Goal: Task Accomplishment & Management: Use online tool/utility

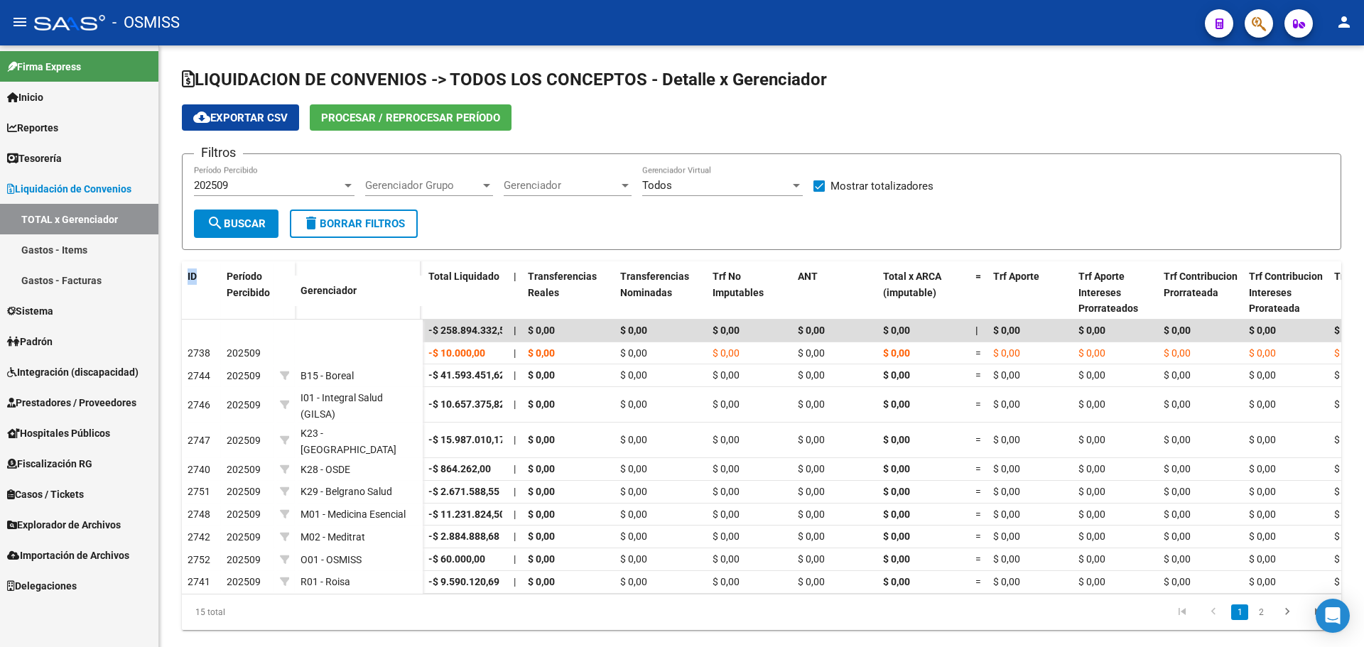
click at [1259, 33] on span "button" at bounding box center [1258, 23] width 14 height 29
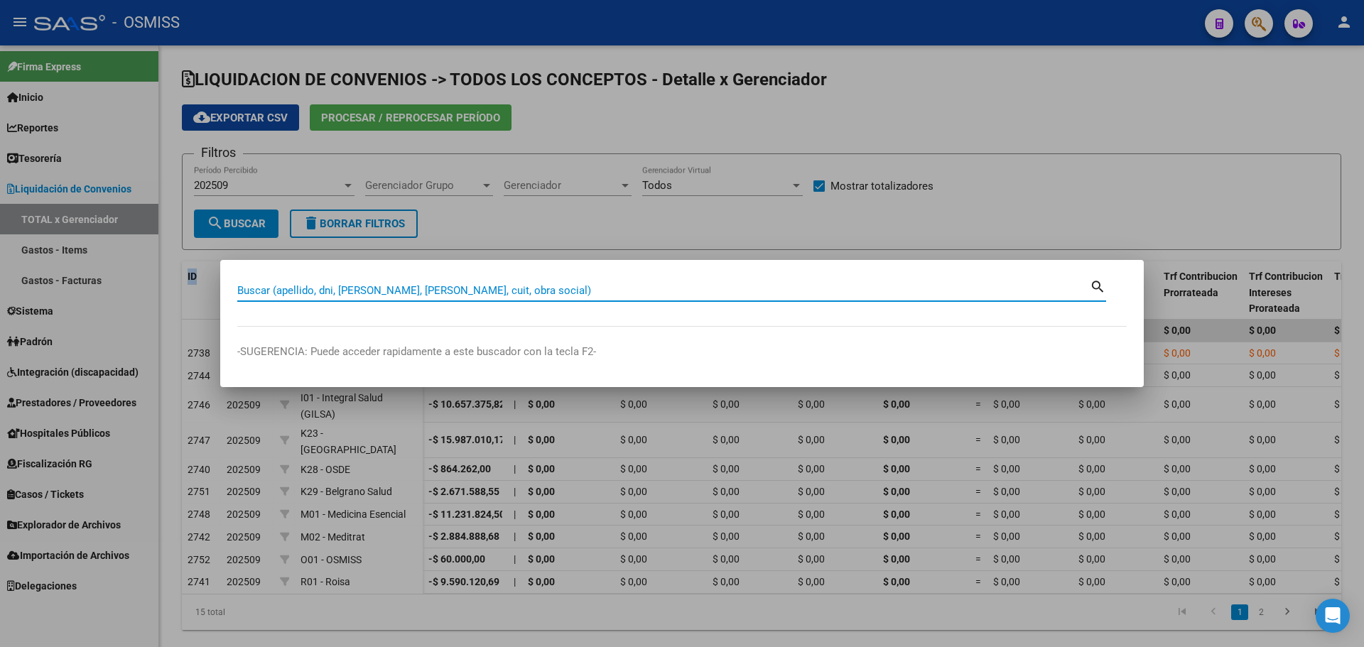
paste input "40246676"
type input "40246676"
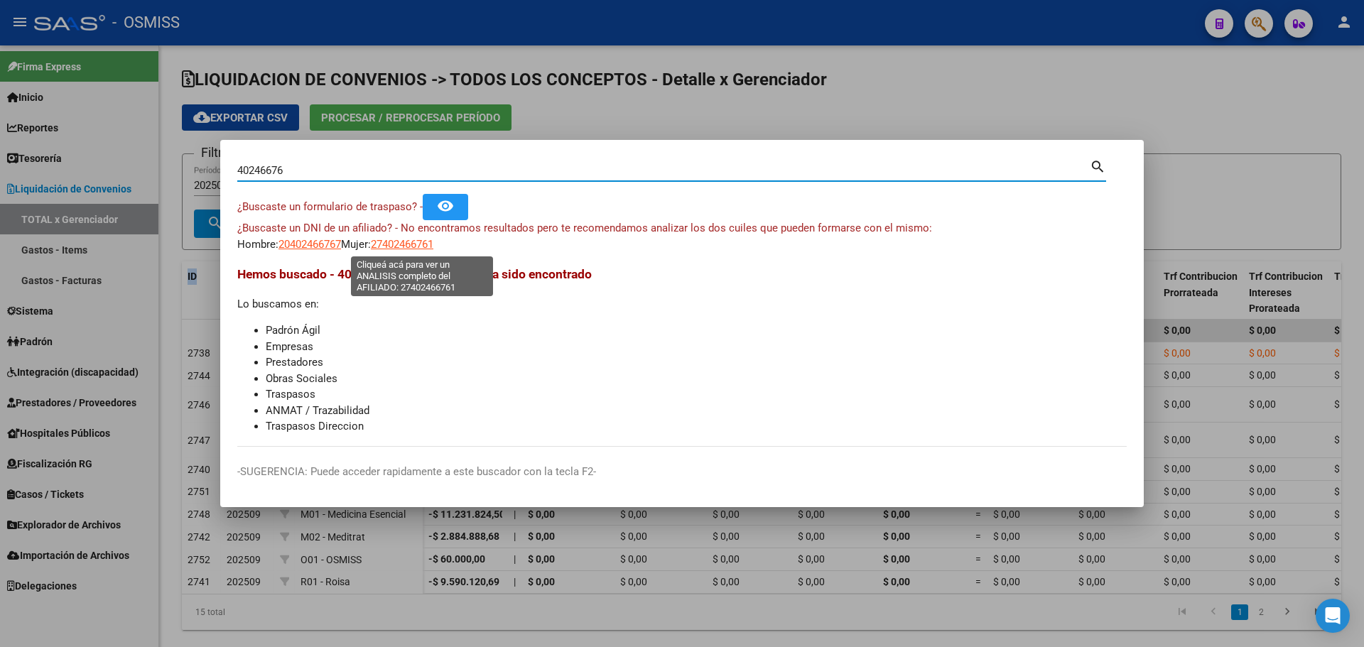
click at [415, 244] on span "27402466761" at bounding box center [402, 244] width 62 height 13
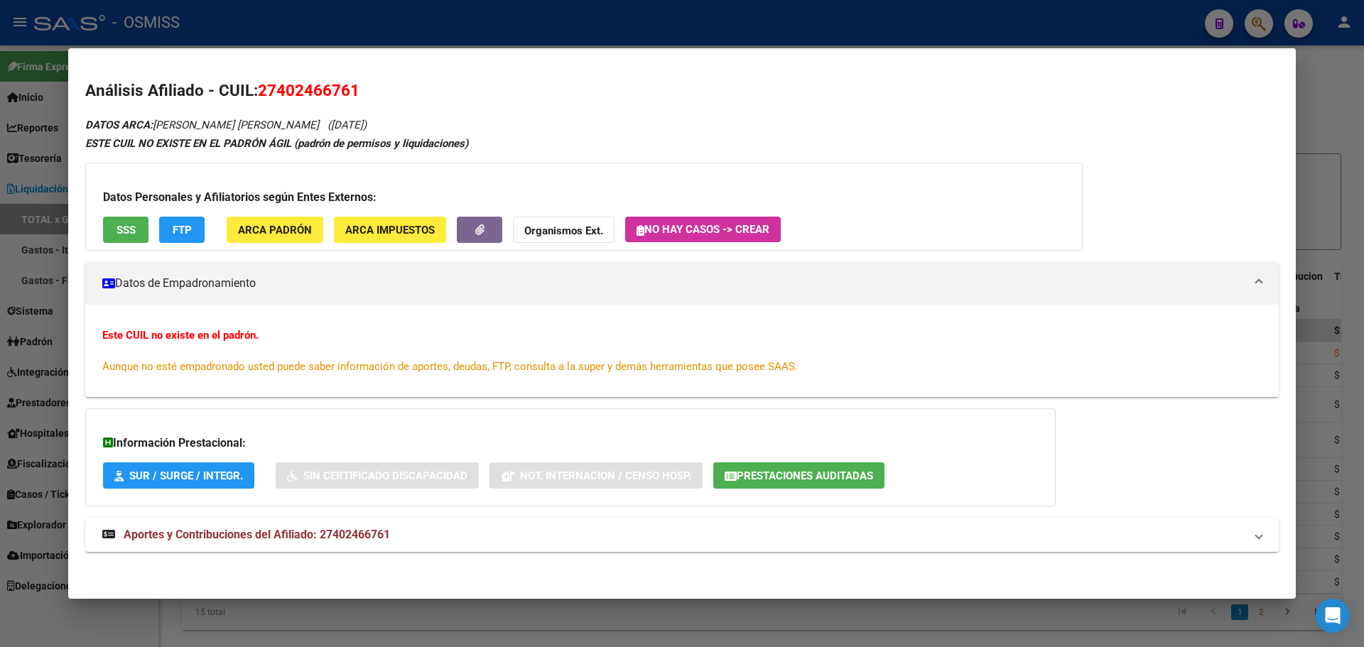
drag, startPoint x: 259, startPoint y: 94, endPoint x: 370, endPoint y: 89, distance: 111.6
click at [370, 89] on h2 "Análisis Afiliado - CUIL: 27402466761" at bounding box center [681, 91] width 1193 height 24
copy span "27402466761"
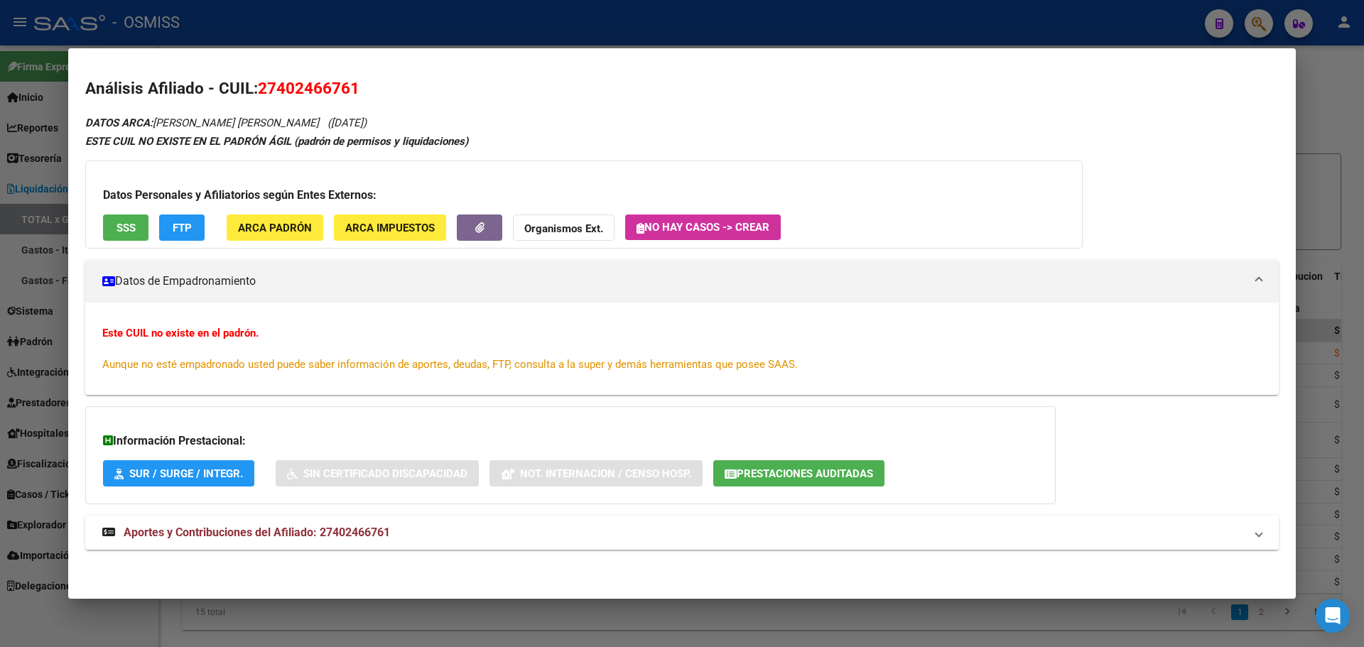
click at [758, 457] on div "Información Prestacional: SUR / SURGE / INTEGR. Sin Certificado Discapacidad No…" at bounding box center [570, 455] width 970 height 98
click at [757, 469] on span "Prestaciones Auditadas" at bounding box center [804, 473] width 136 height 13
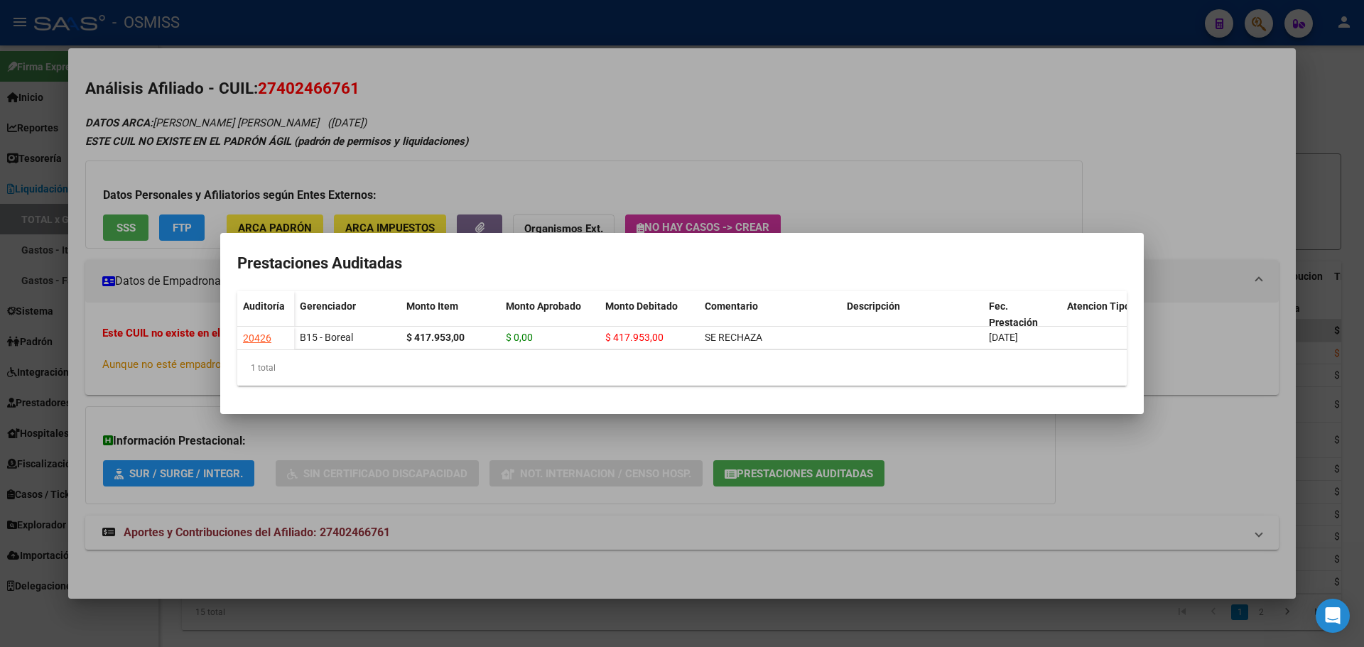
click at [549, 442] on div at bounding box center [682, 323] width 1364 height 647
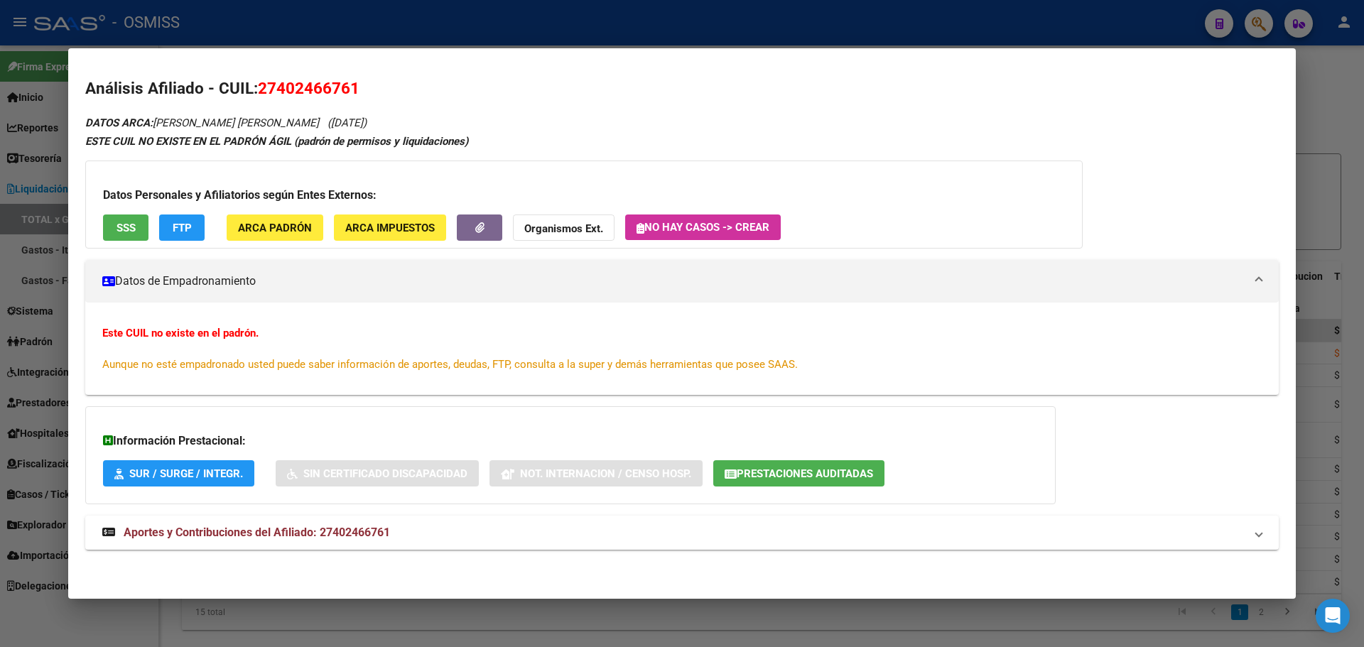
click at [33, 217] on div at bounding box center [682, 323] width 1364 height 647
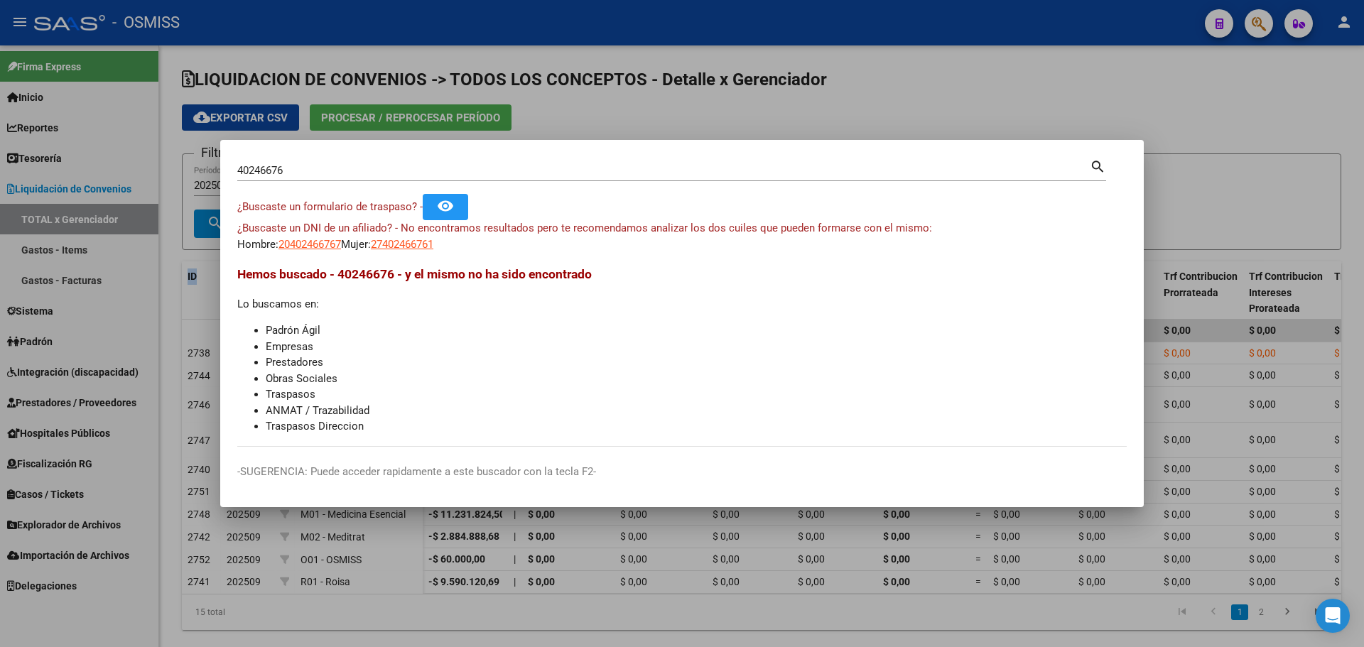
click at [62, 163] on div at bounding box center [682, 323] width 1364 height 647
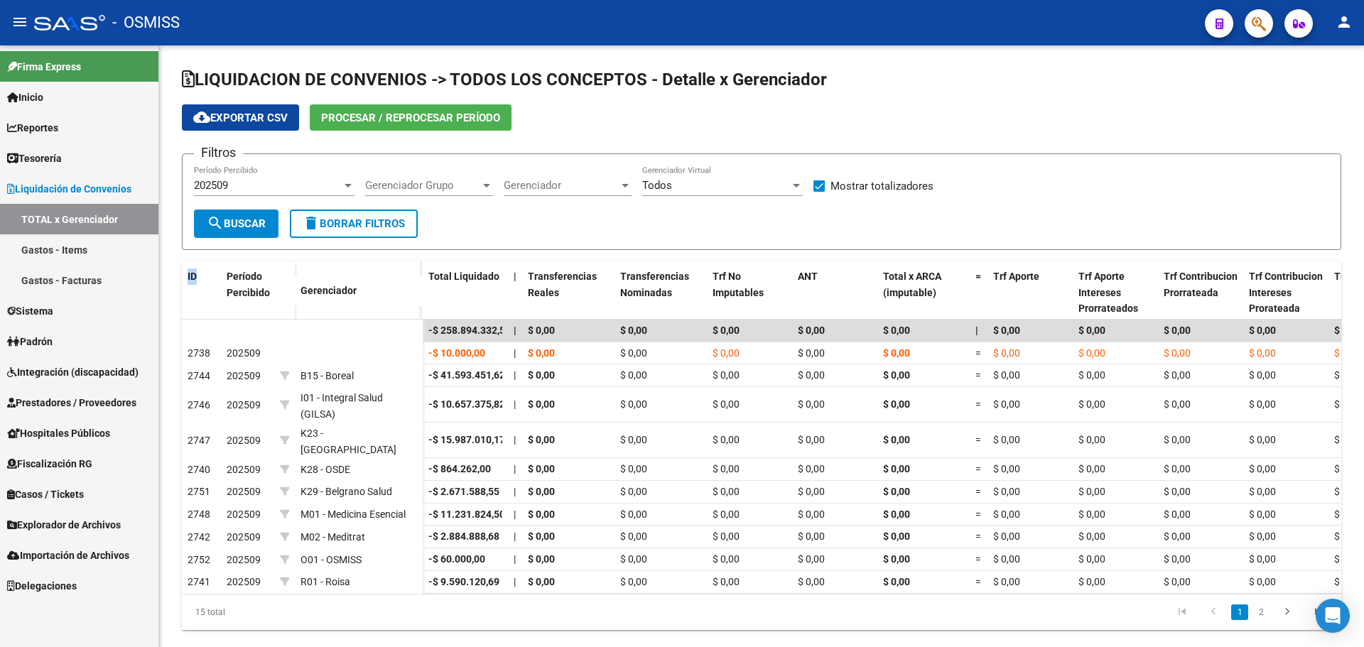
click at [67, 122] on link "Reportes" at bounding box center [79, 127] width 158 height 31
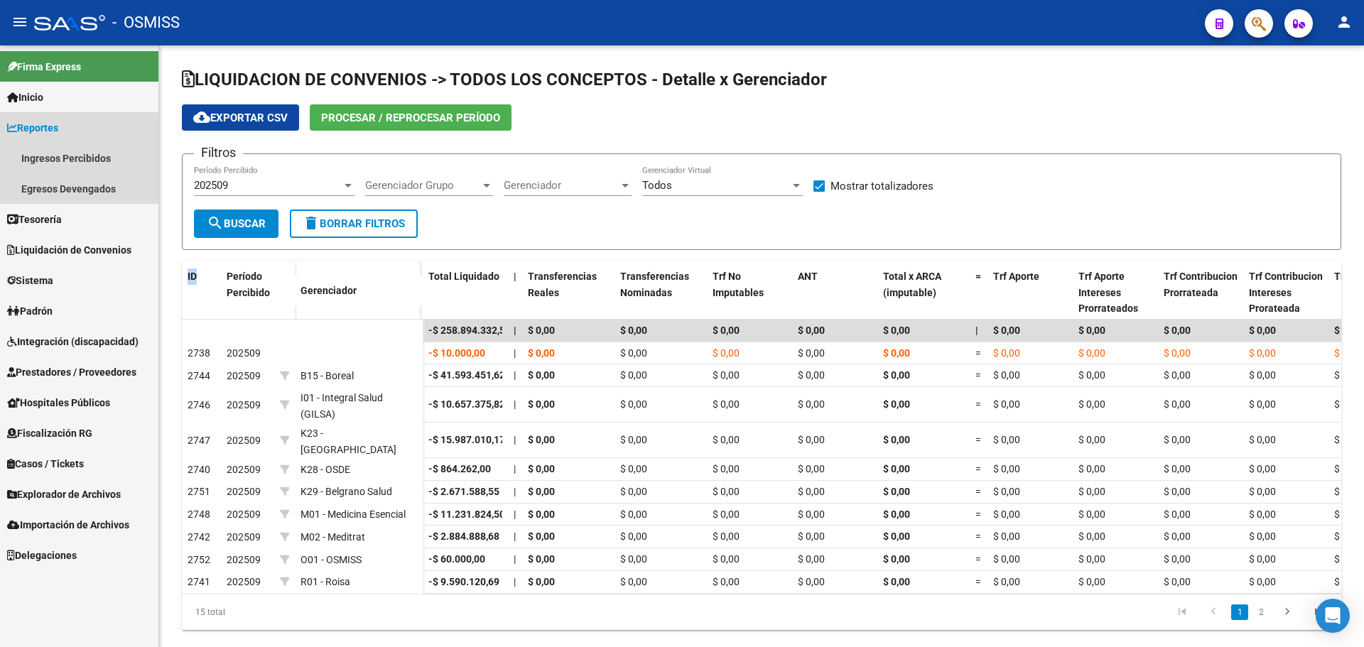
click at [58, 125] on span "Reportes" at bounding box center [32, 128] width 51 height 16
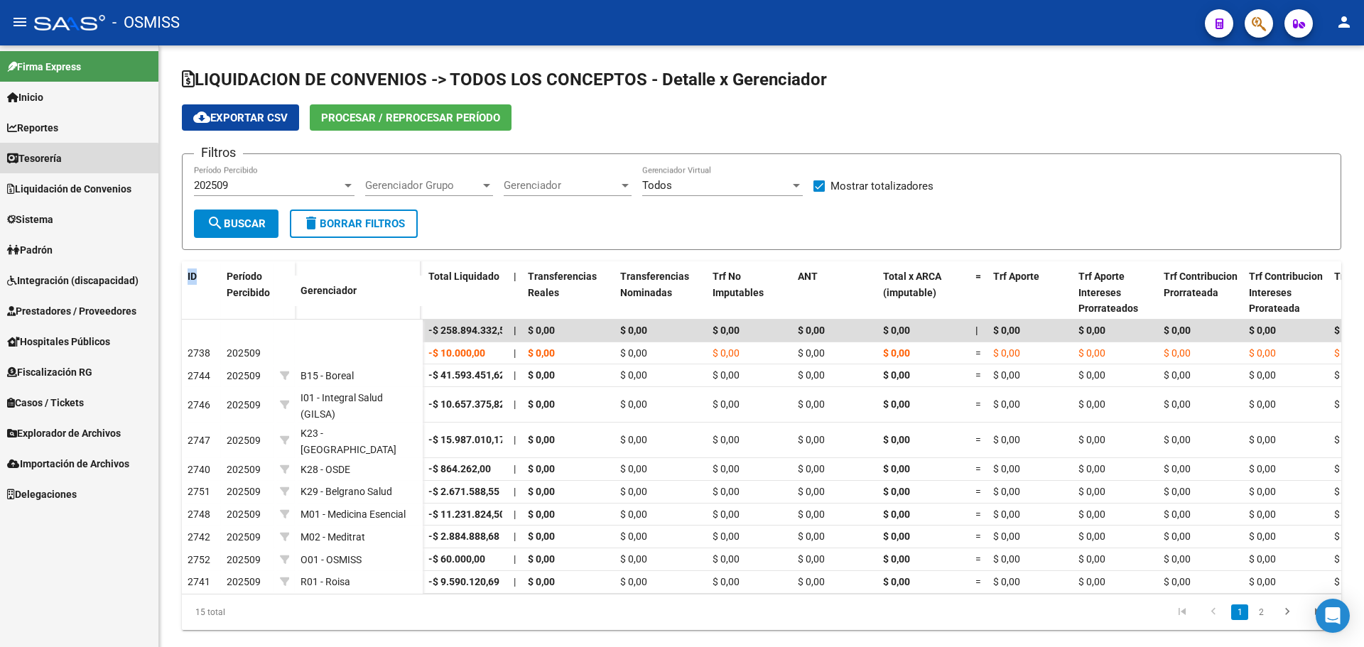
click at [54, 165] on span "Tesorería" at bounding box center [34, 159] width 55 height 16
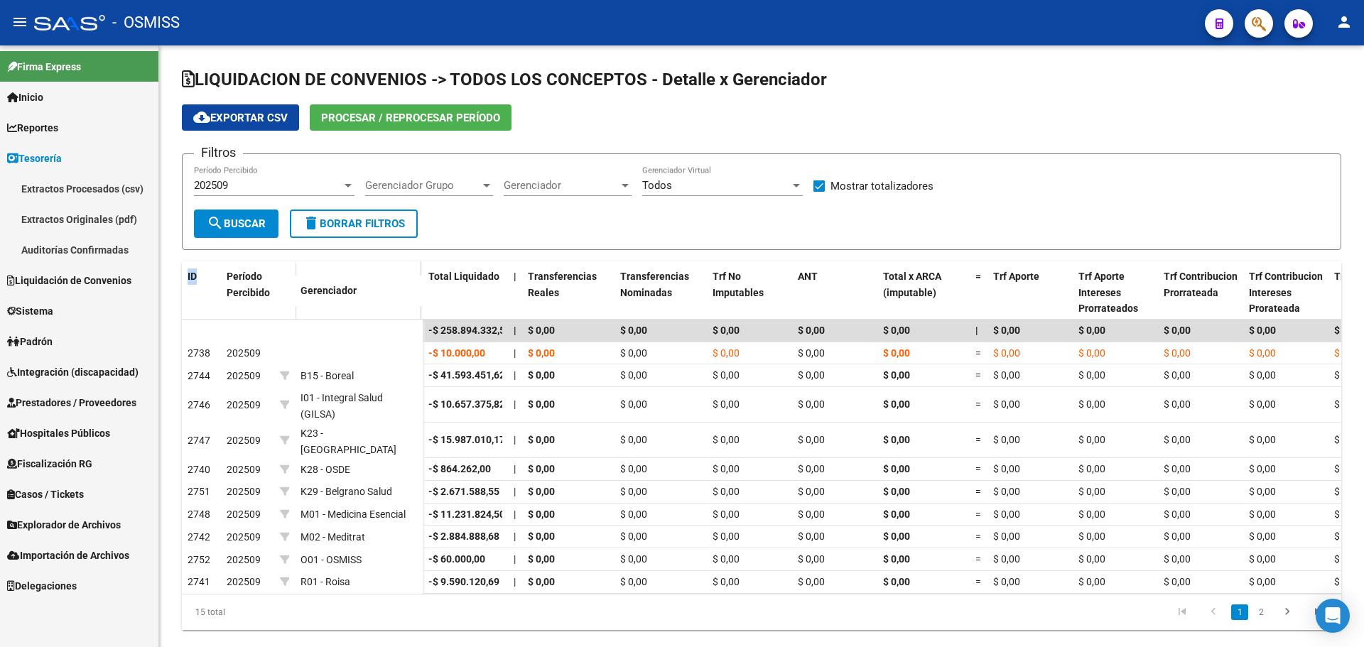
click at [48, 245] on link "Auditorías Confirmadas" at bounding box center [79, 249] width 158 height 31
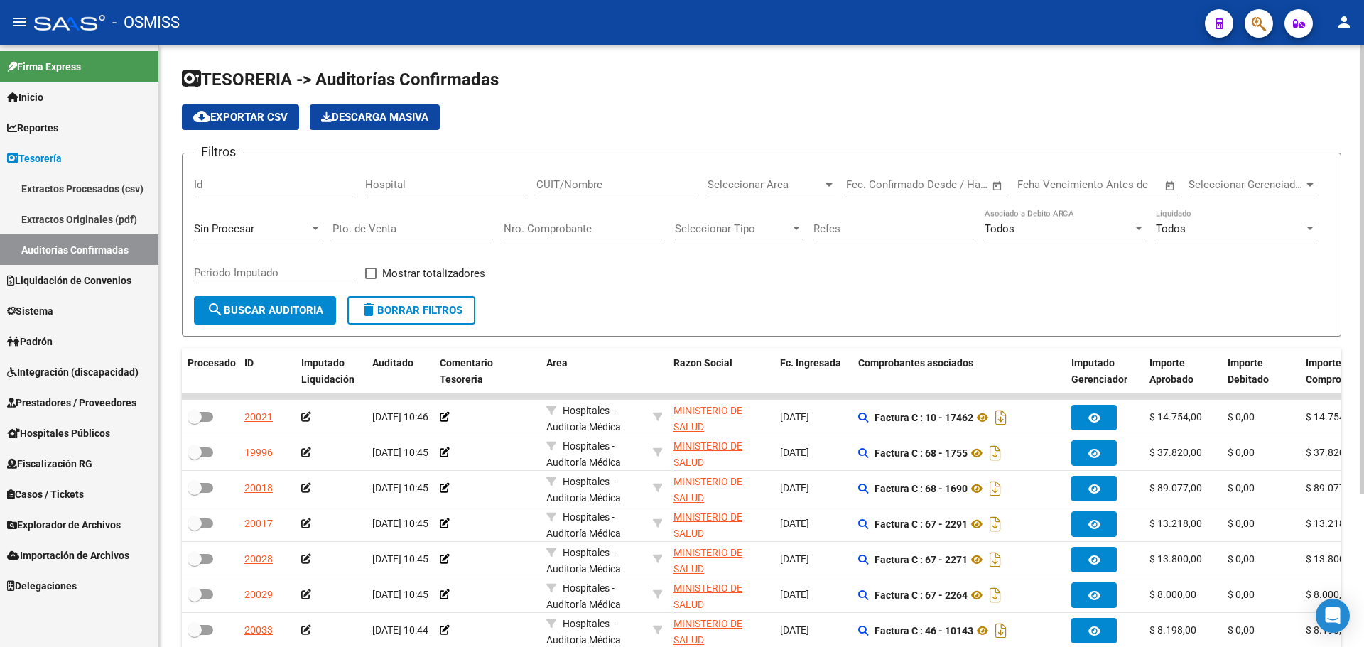
click at [220, 216] on div "Sin Procesar" at bounding box center [258, 224] width 128 height 31
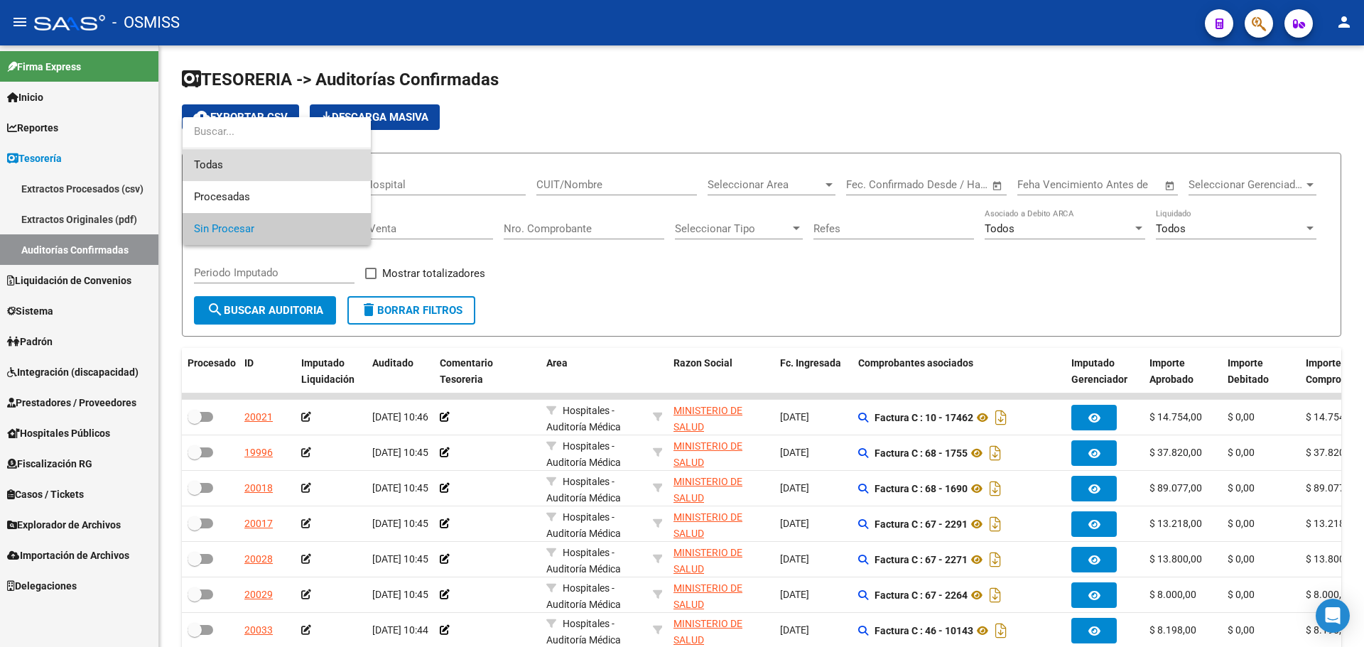
click at [220, 164] on span "Todas" at bounding box center [276, 165] width 165 height 32
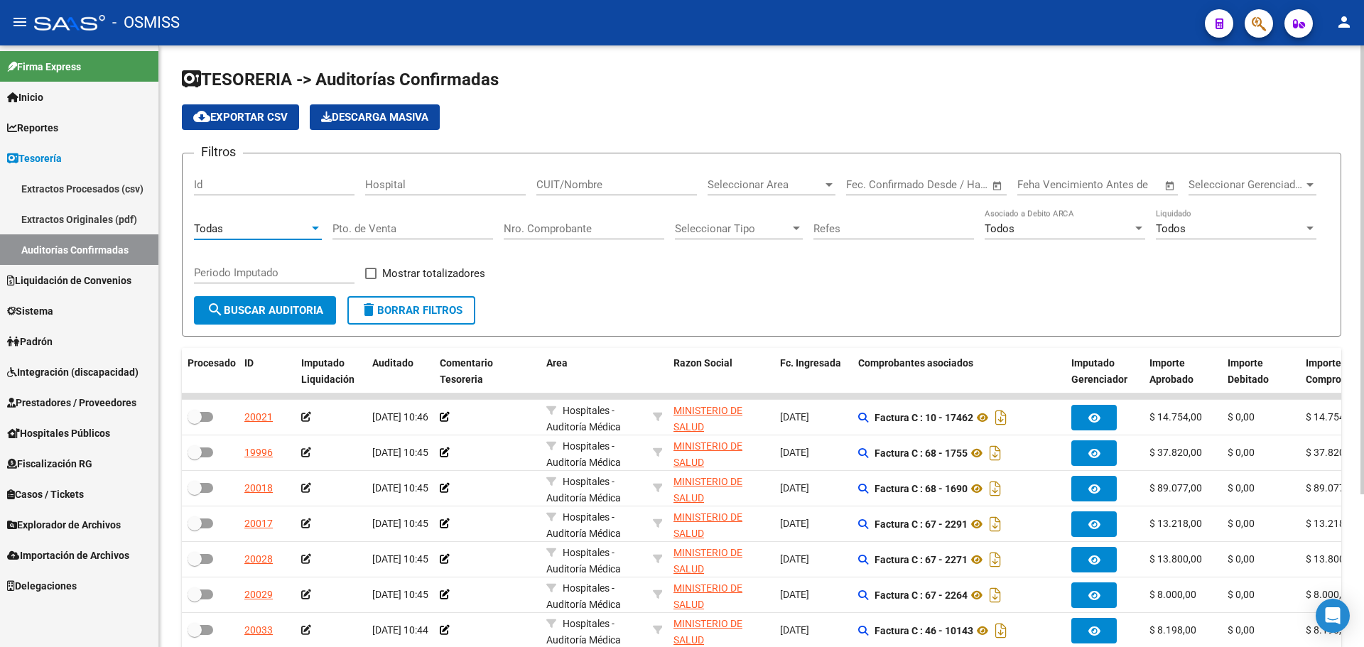
click at [540, 234] on input "Nro. Comprobante" at bounding box center [584, 228] width 160 height 13
type input "81103"
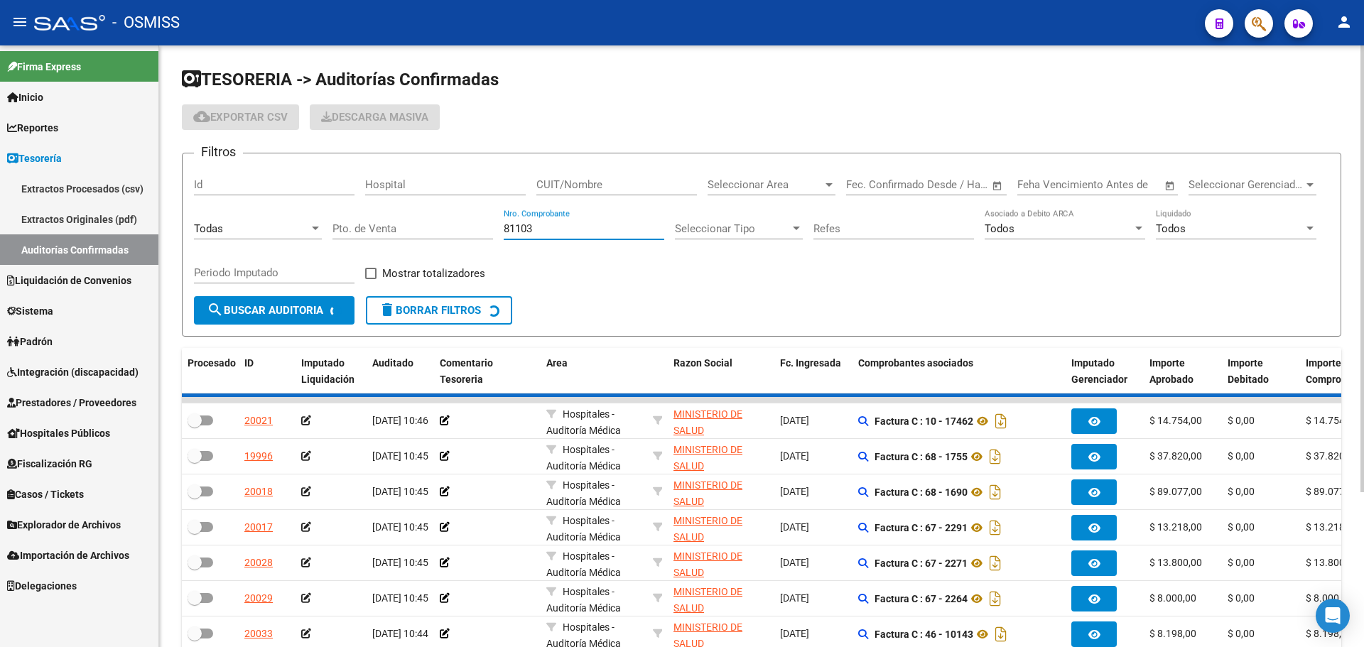
checkbox input "true"
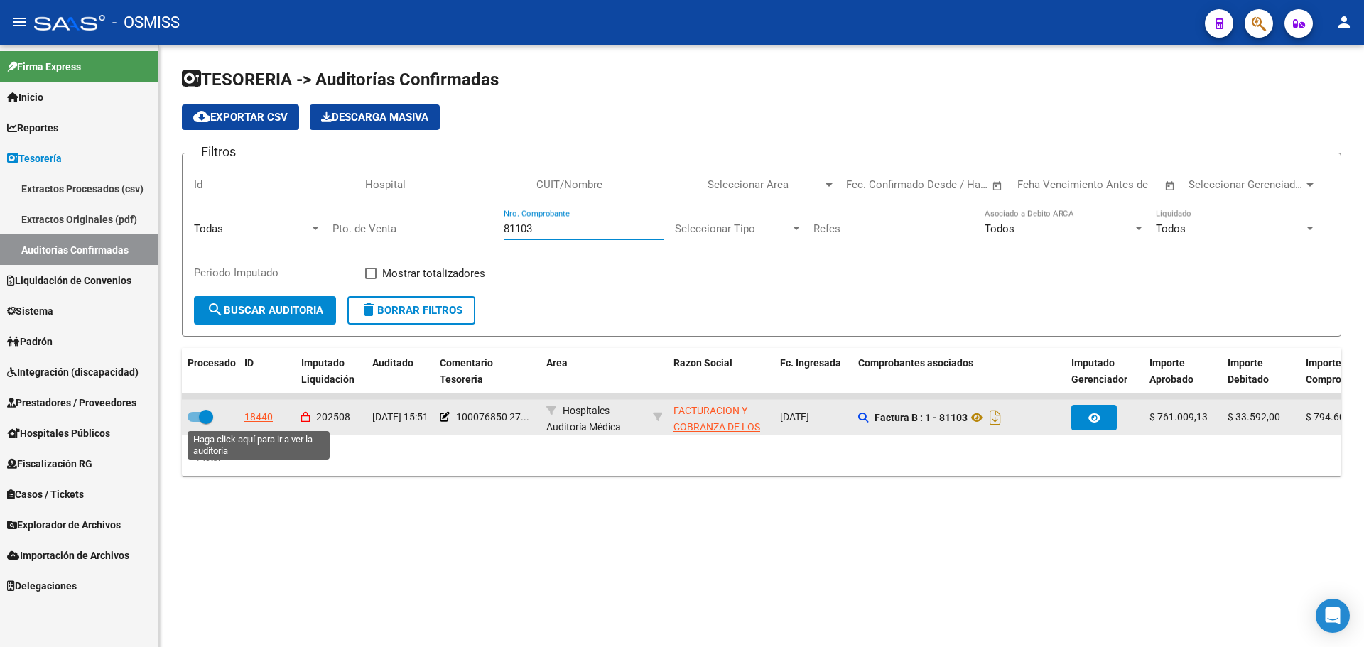
type input "81103"
click at [263, 411] on div "18440" at bounding box center [258, 417] width 28 height 16
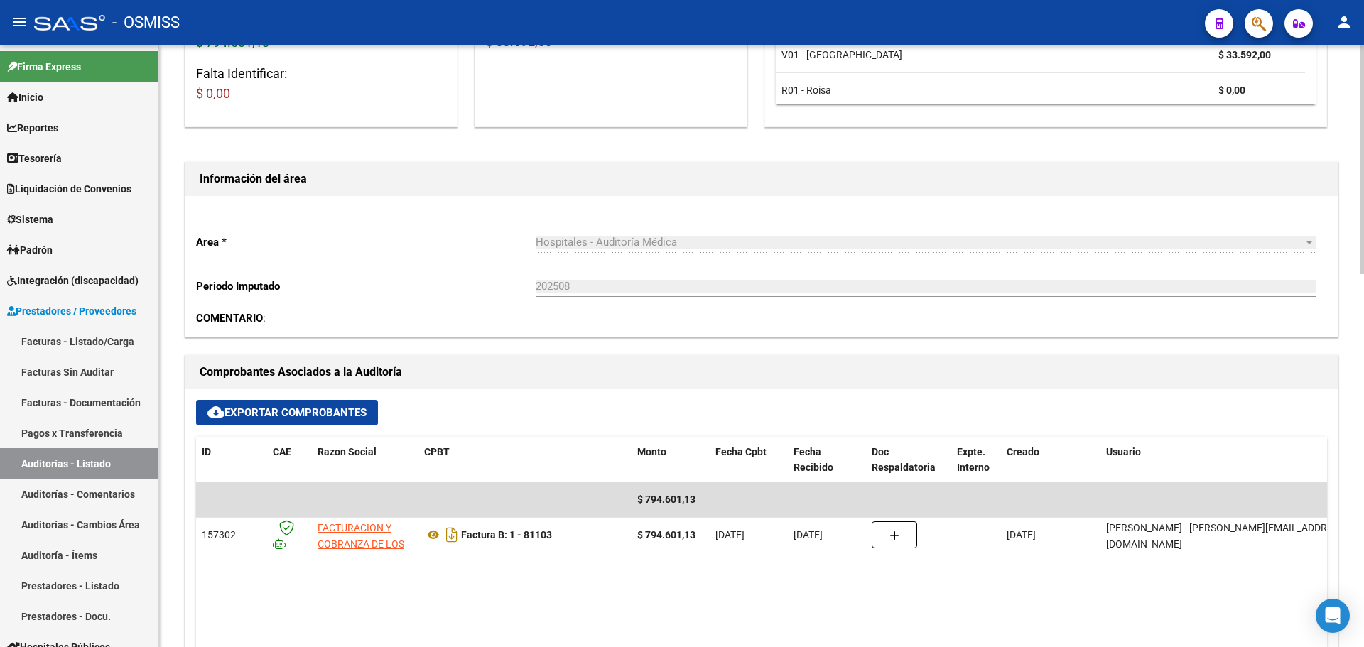
scroll to position [71, 0]
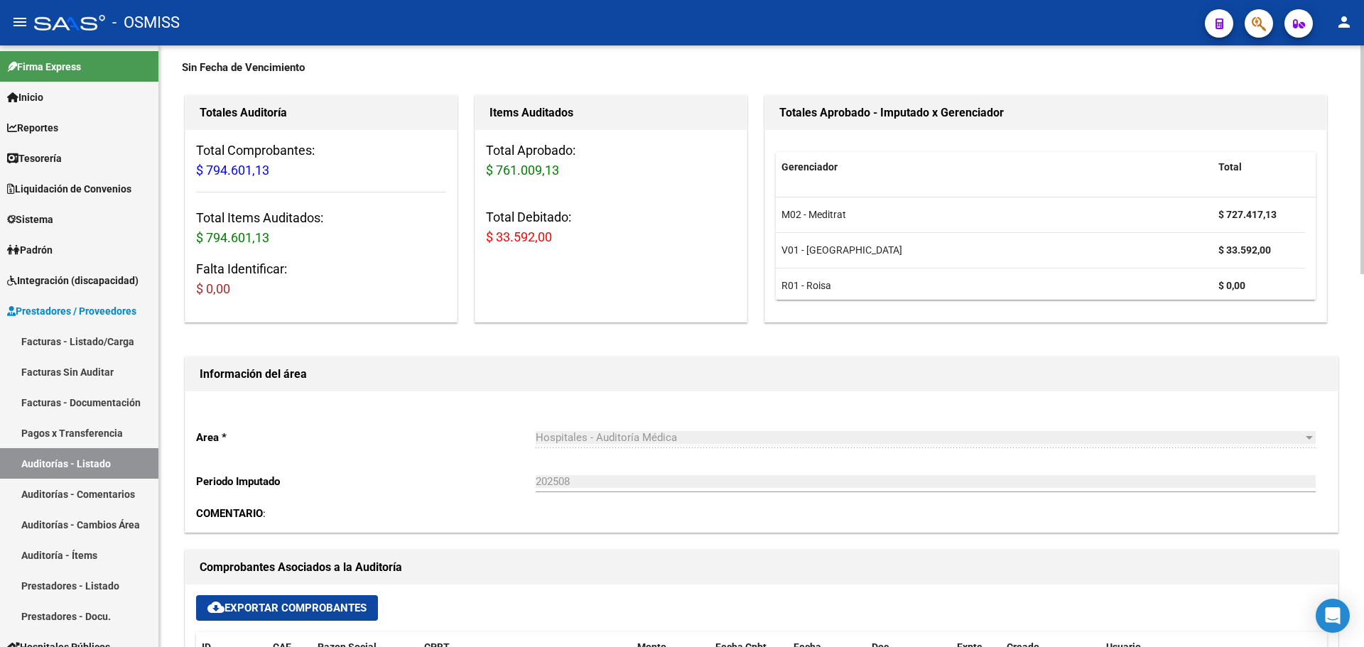
drag, startPoint x: 488, startPoint y: 240, endPoint x: 700, endPoint y: 269, distance: 214.3
click at [700, 269] on div "Items Auditados Total Aprobado: $ 761.009,13 Total Debitado: $ 33.592,00" at bounding box center [610, 208] width 273 height 227
click at [698, 269] on div "Items Auditados Total Aprobado: $ 761.009,13 Total Debitado: $ 33.592,00" at bounding box center [610, 208] width 273 height 227
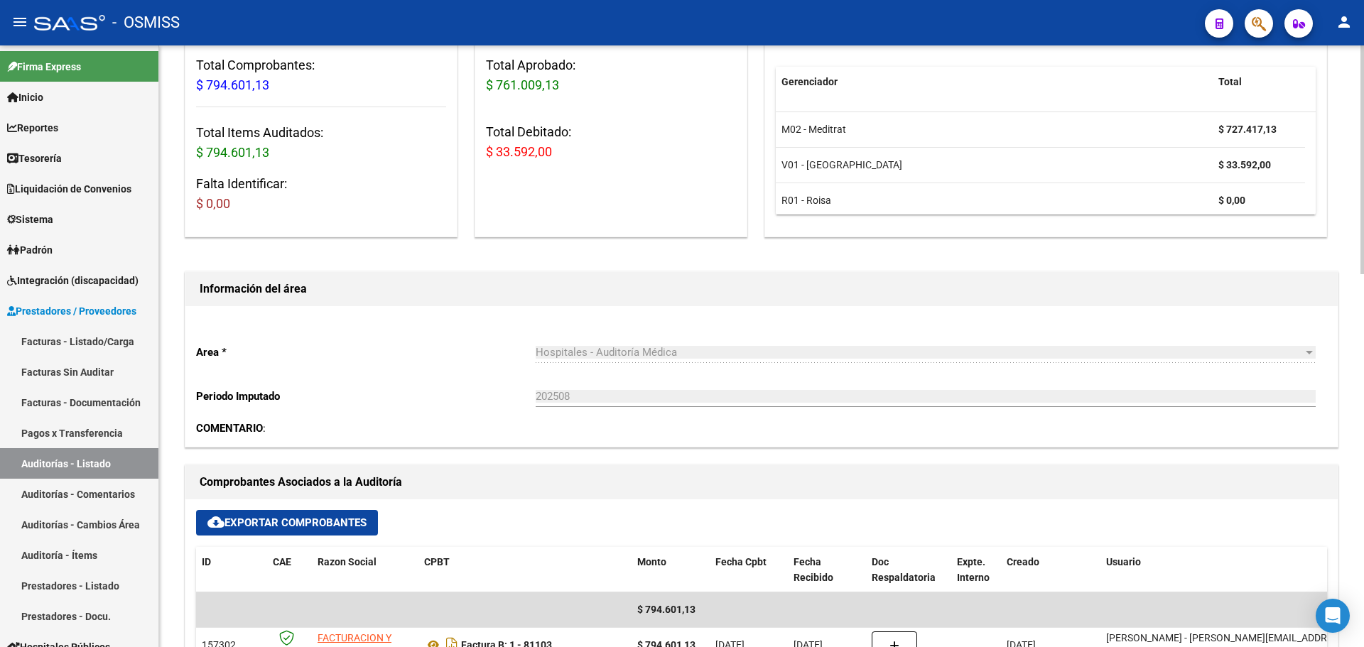
scroll to position [213, 0]
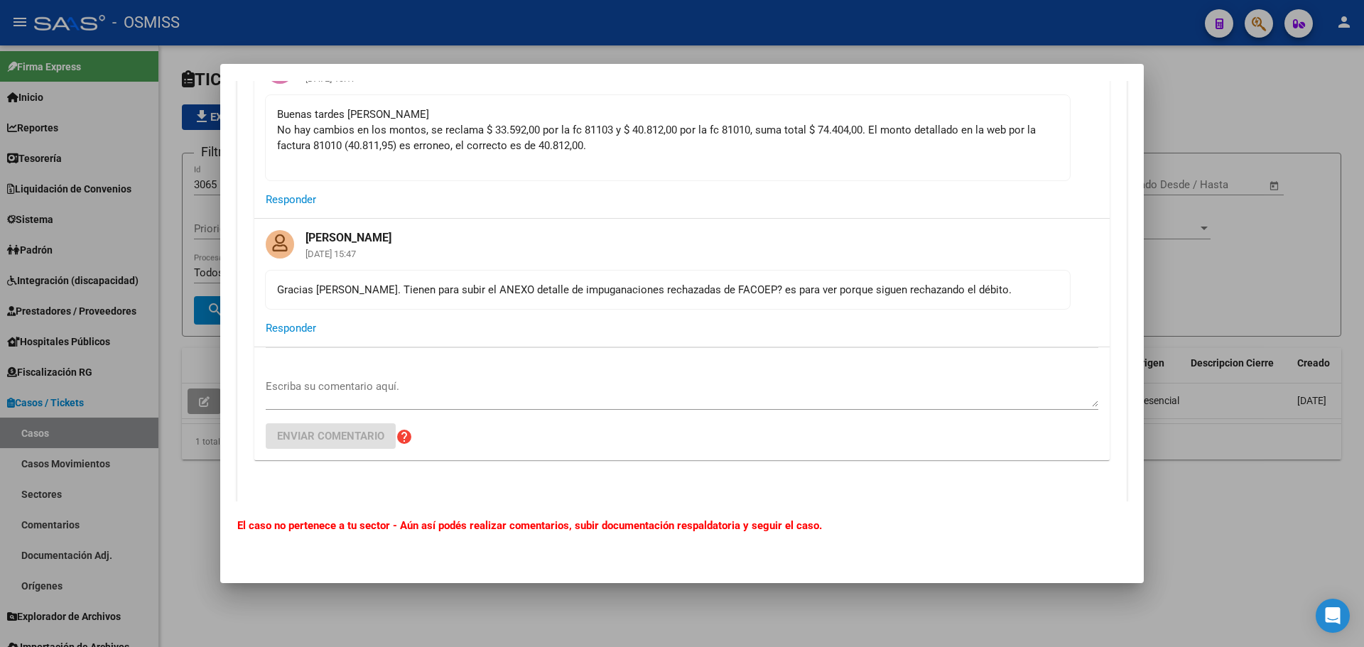
scroll to position [355, 0]
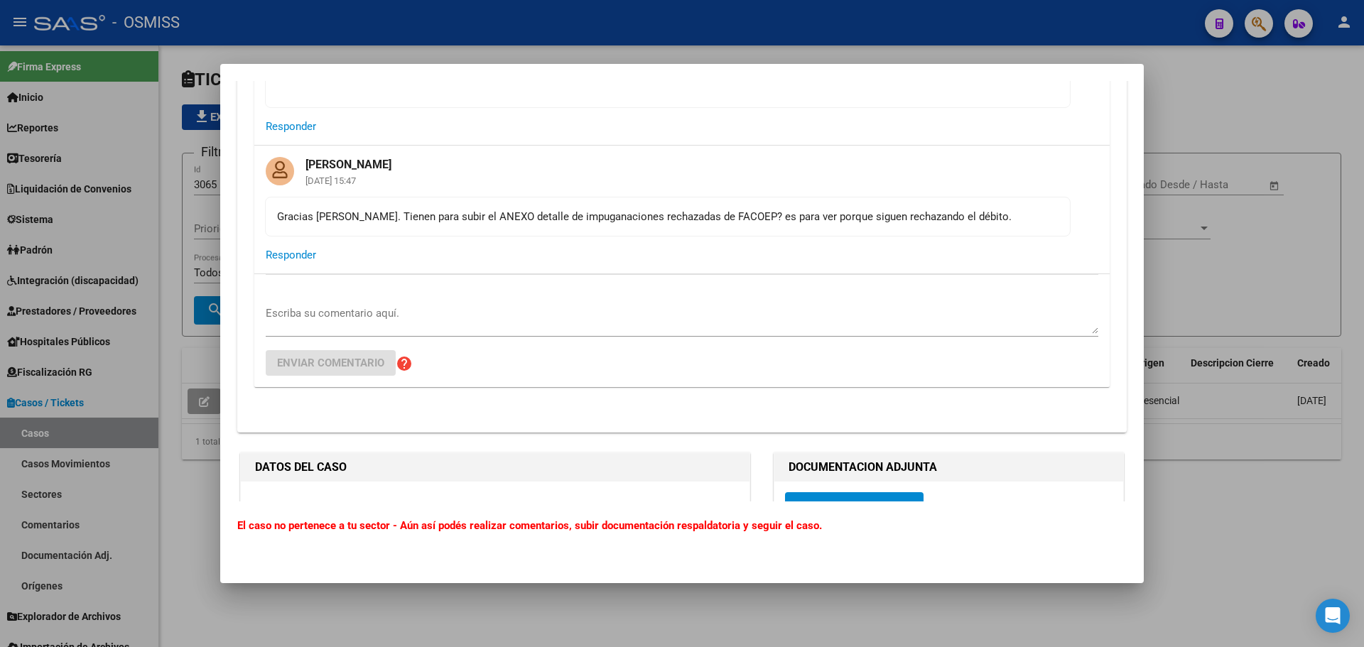
click at [518, 312] on textarea "Escriba su comentario aquí." at bounding box center [682, 319] width 832 height 28
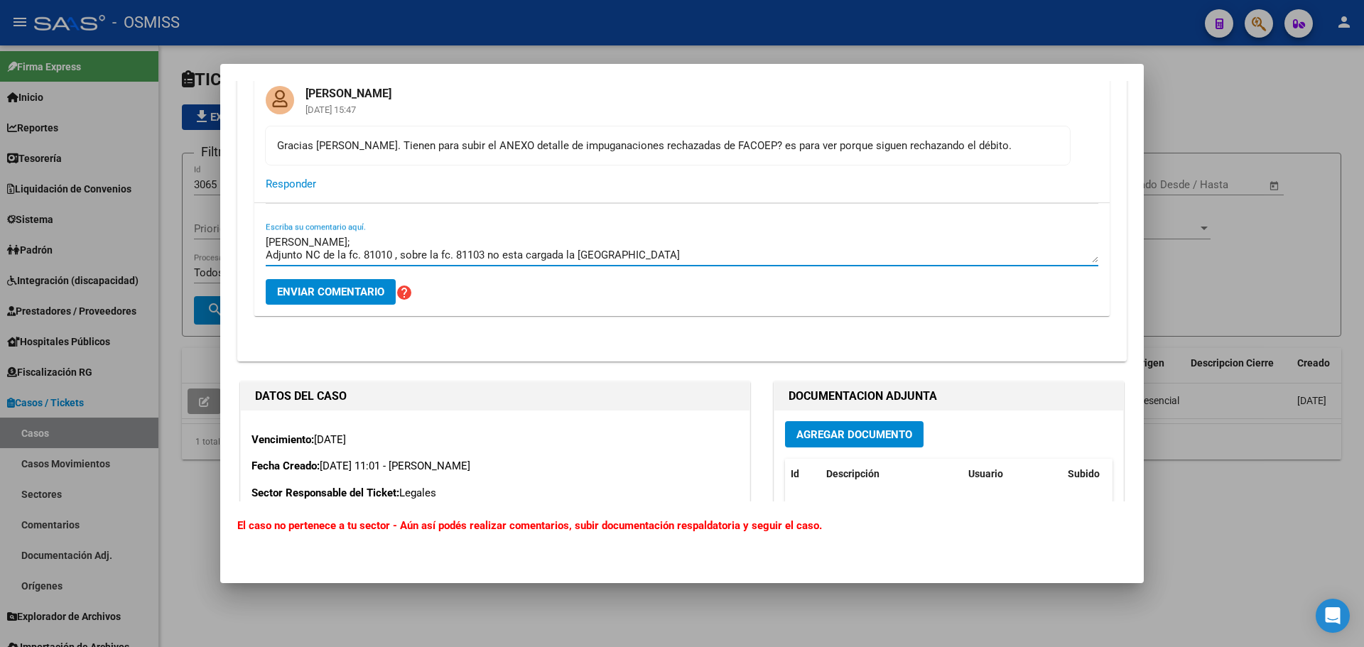
scroll to position [710, 0]
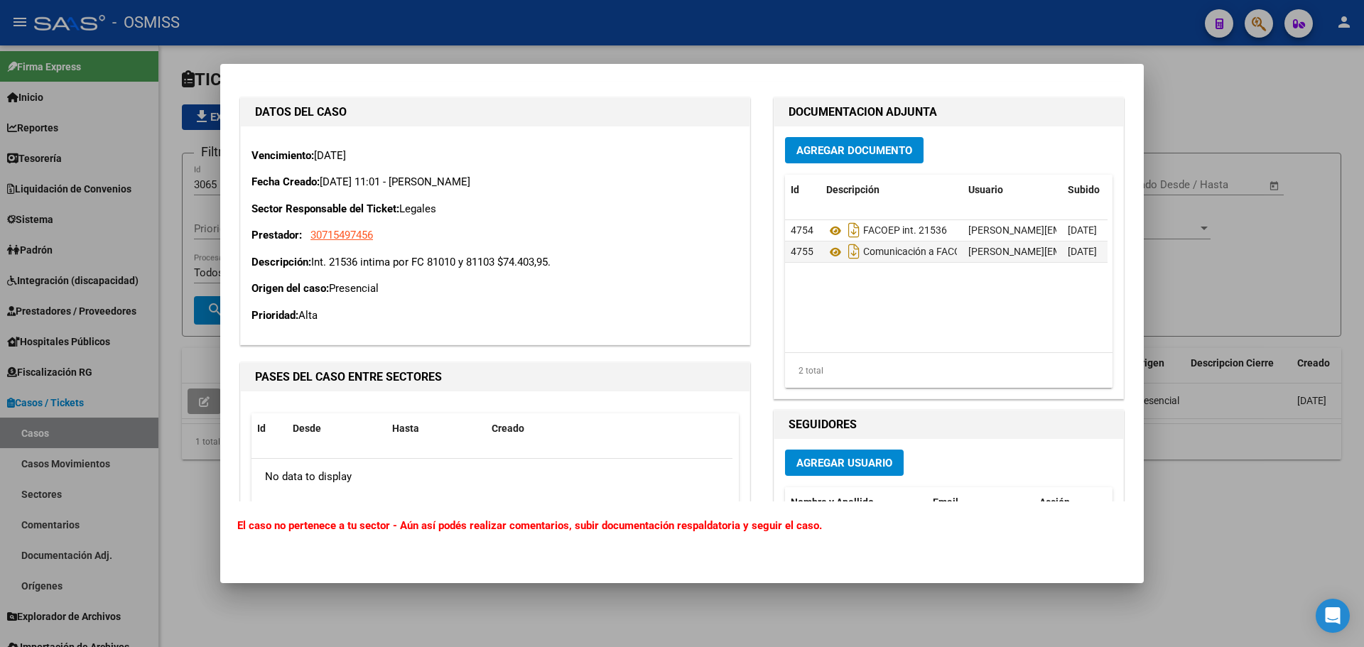
type textarea "Fany; Adjunto NC de la fc. 81010 , sobre la fc. 81103 no esta cargada la NC"
click at [809, 145] on span "Agregar Documento" at bounding box center [854, 150] width 116 height 13
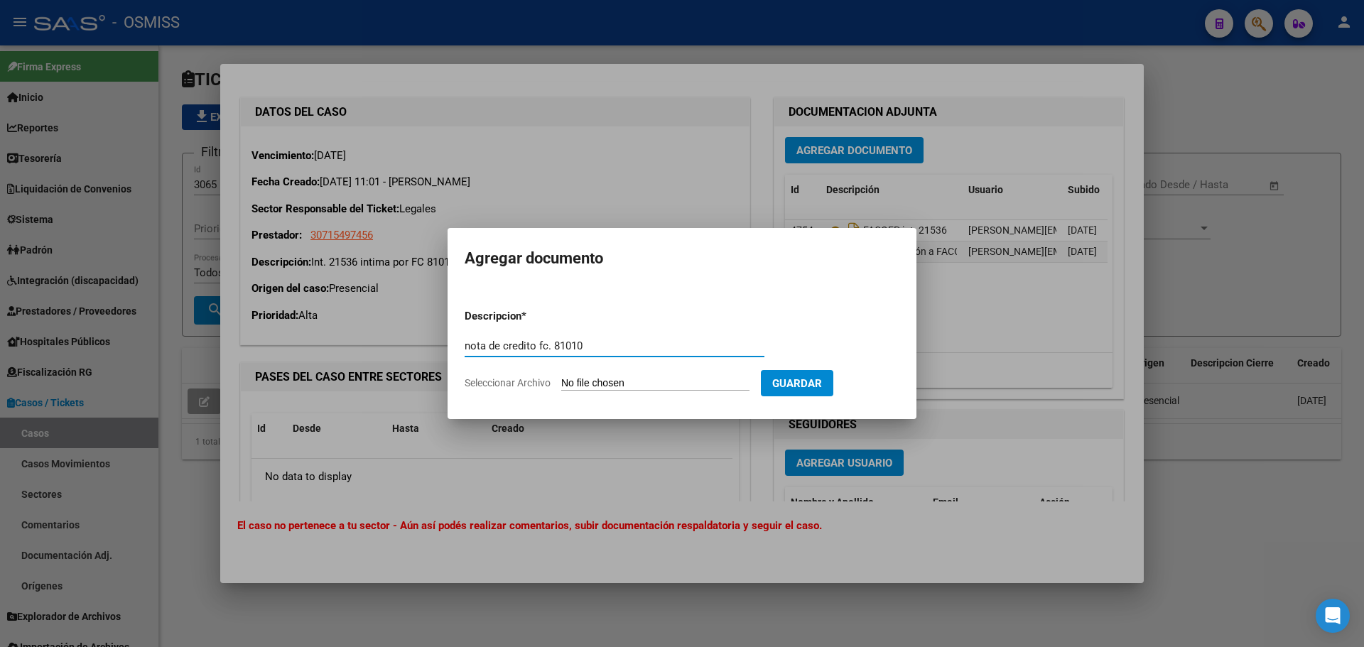
type input "nota de credito fc. 81010"
click at [643, 382] on input "Seleccionar Archivo" at bounding box center [655, 383] width 188 height 13
type input "C:\fakepath\FC81010 NC PARCIAL.pdf"
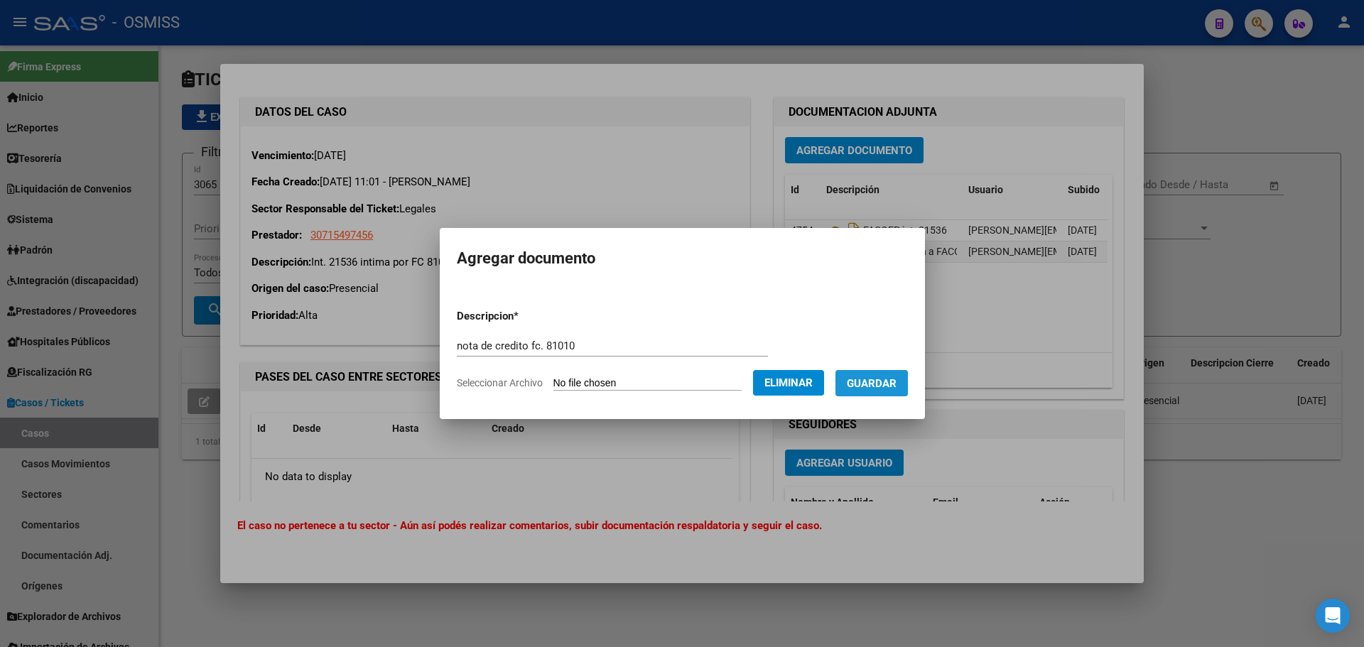
click at [888, 386] on span "Guardar" at bounding box center [872, 383] width 50 height 13
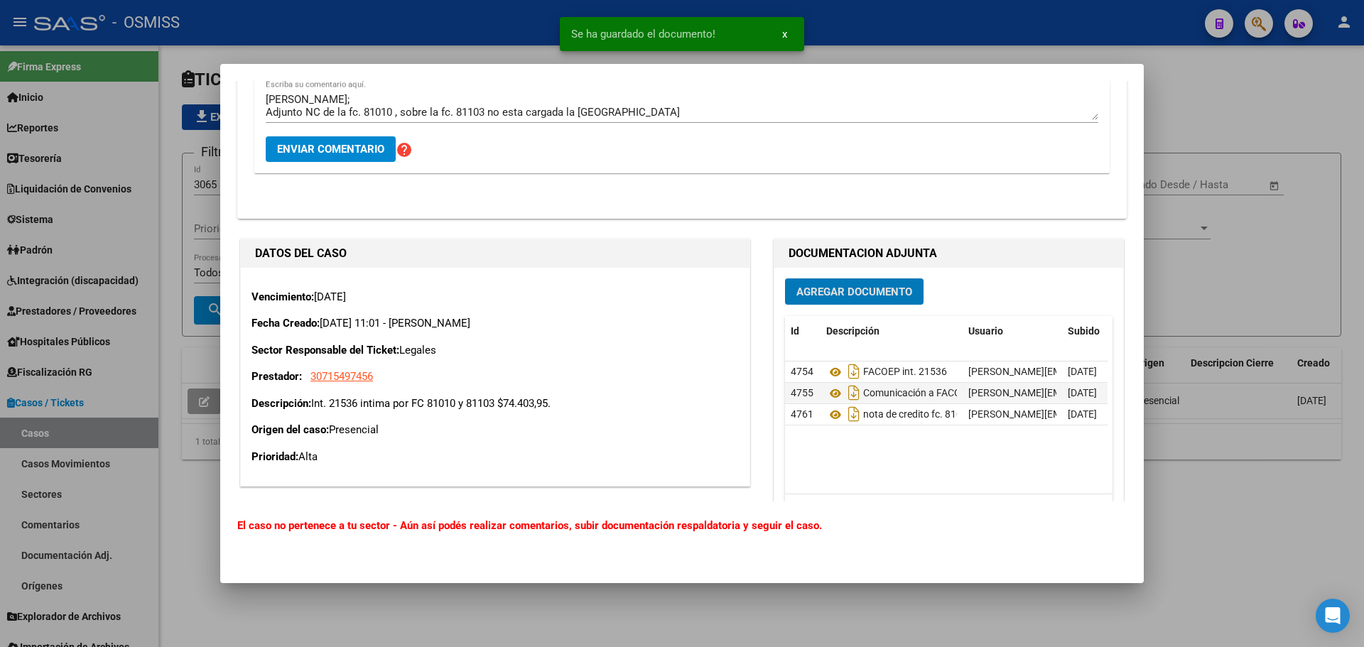
scroll to position [568, 0]
click at [331, 141] on button "Enviar comentario" at bounding box center [331, 150] width 130 height 26
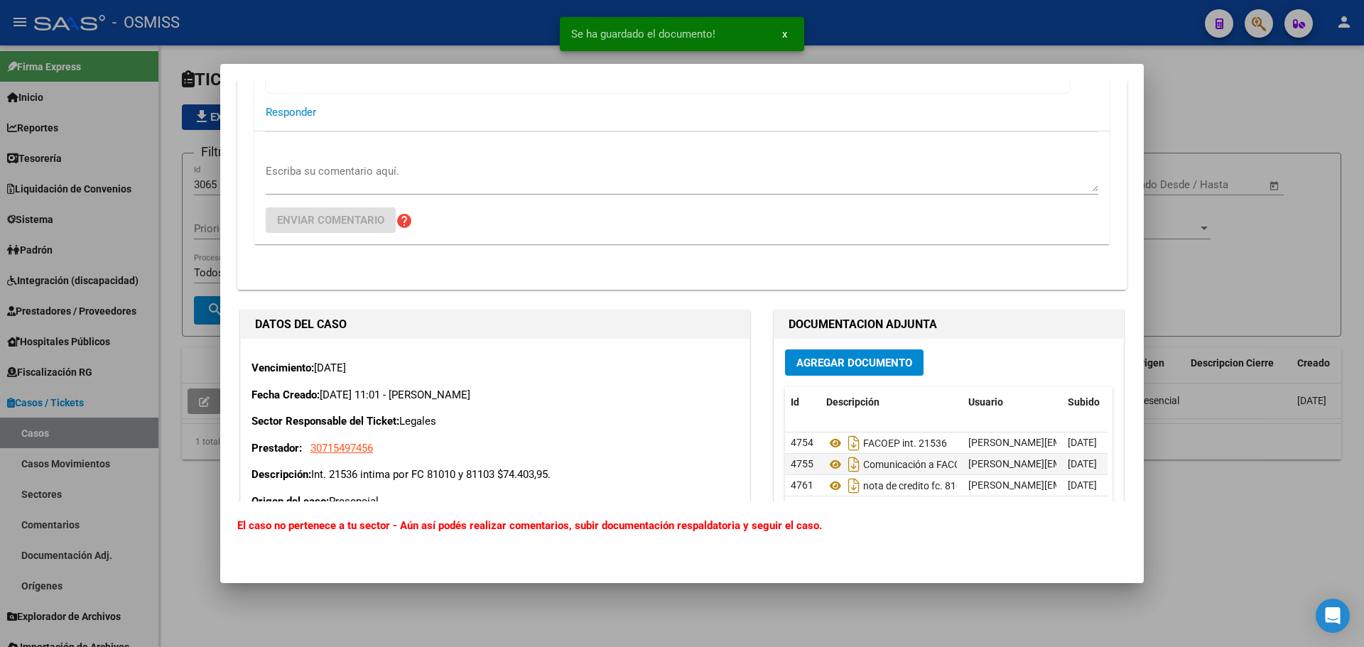
scroll to position [428, 0]
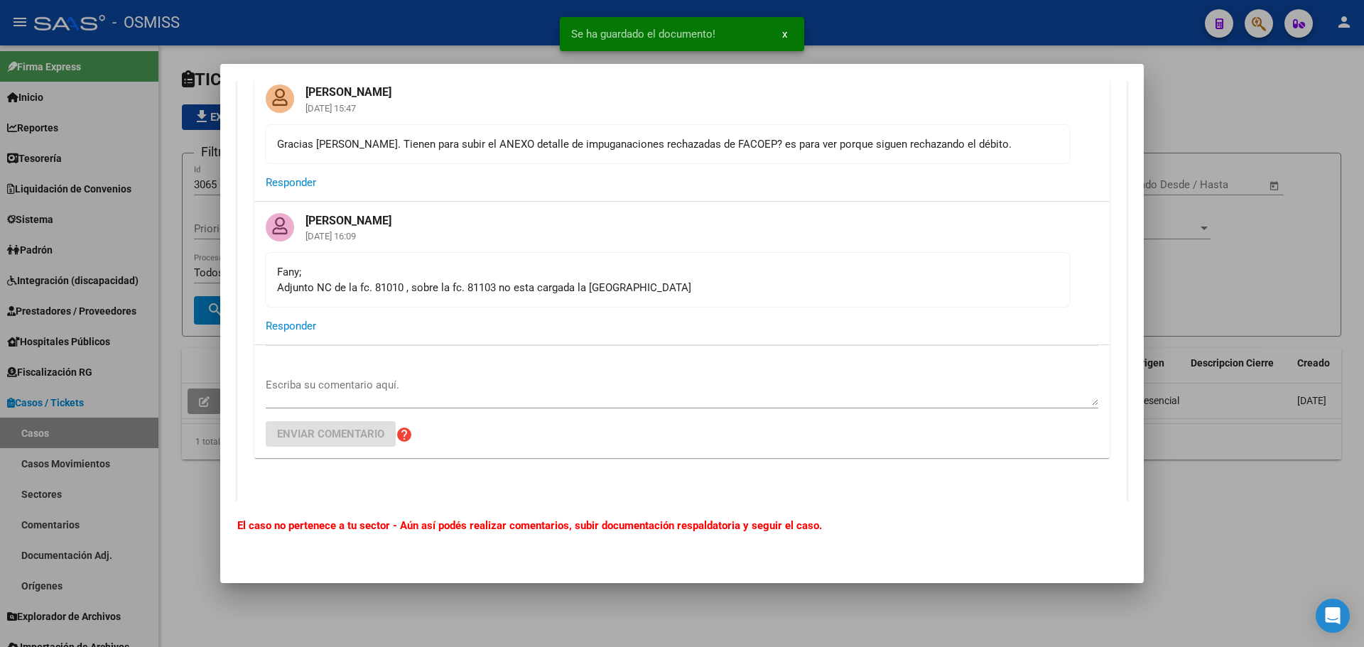
click at [1258, 126] on div at bounding box center [682, 323] width 1364 height 647
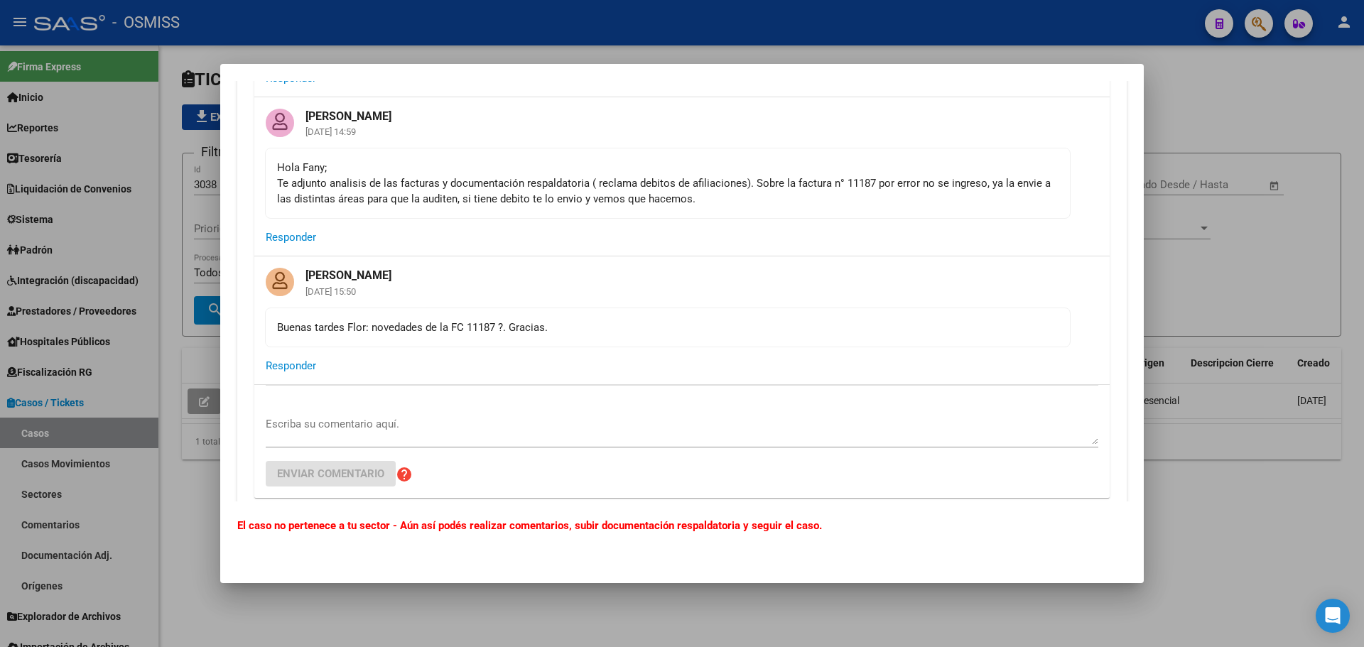
scroll to position [71, 0]
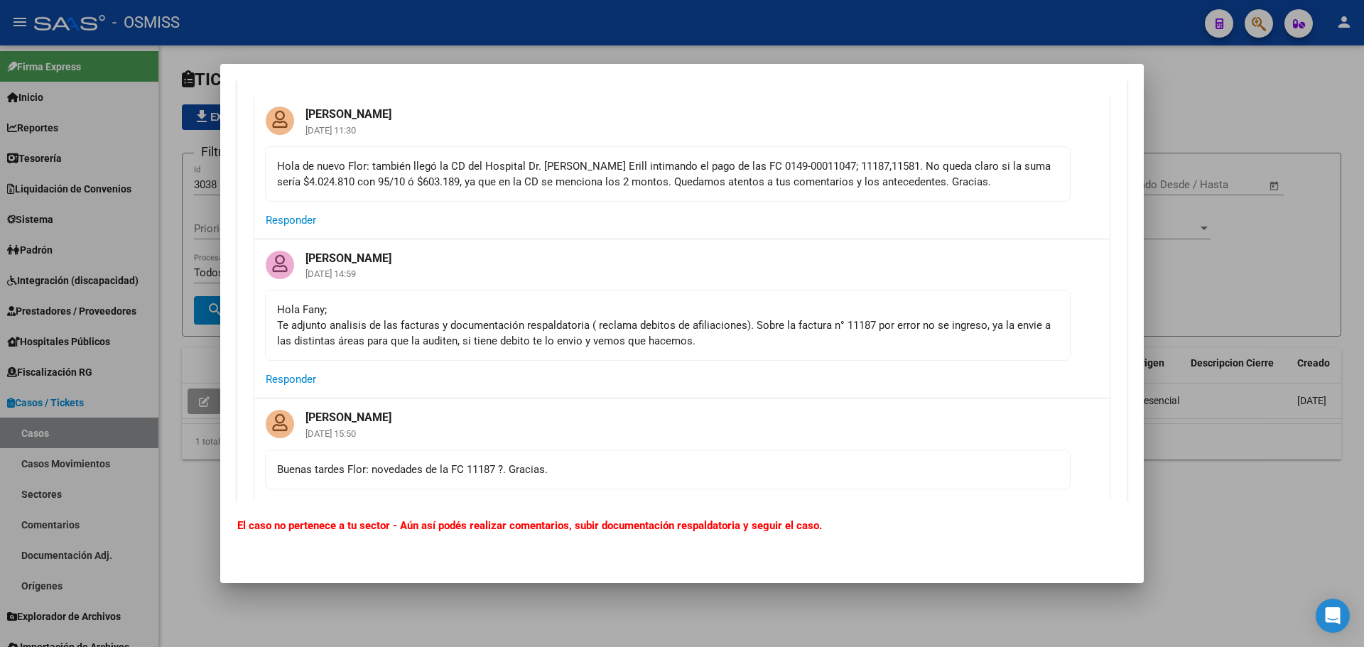
click at [1280, 229] on div at bounding box center [682, 323] width 1364 height 647
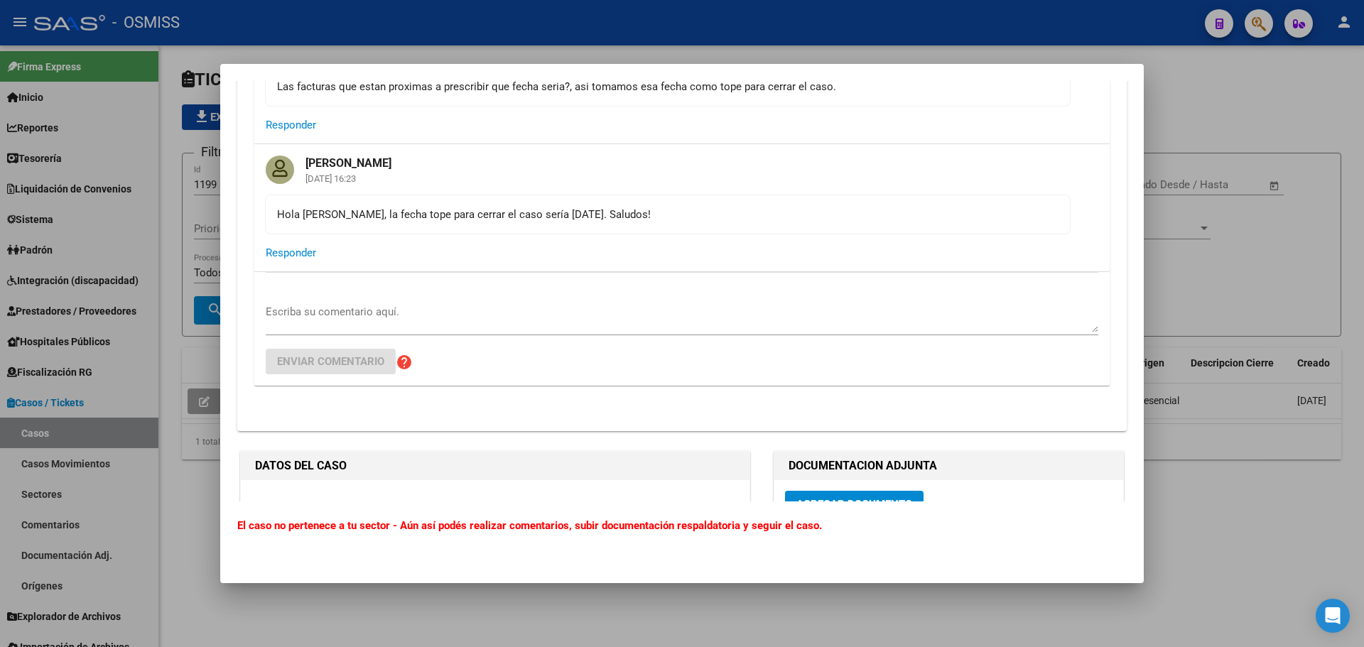
scroll to position [5486, 0]
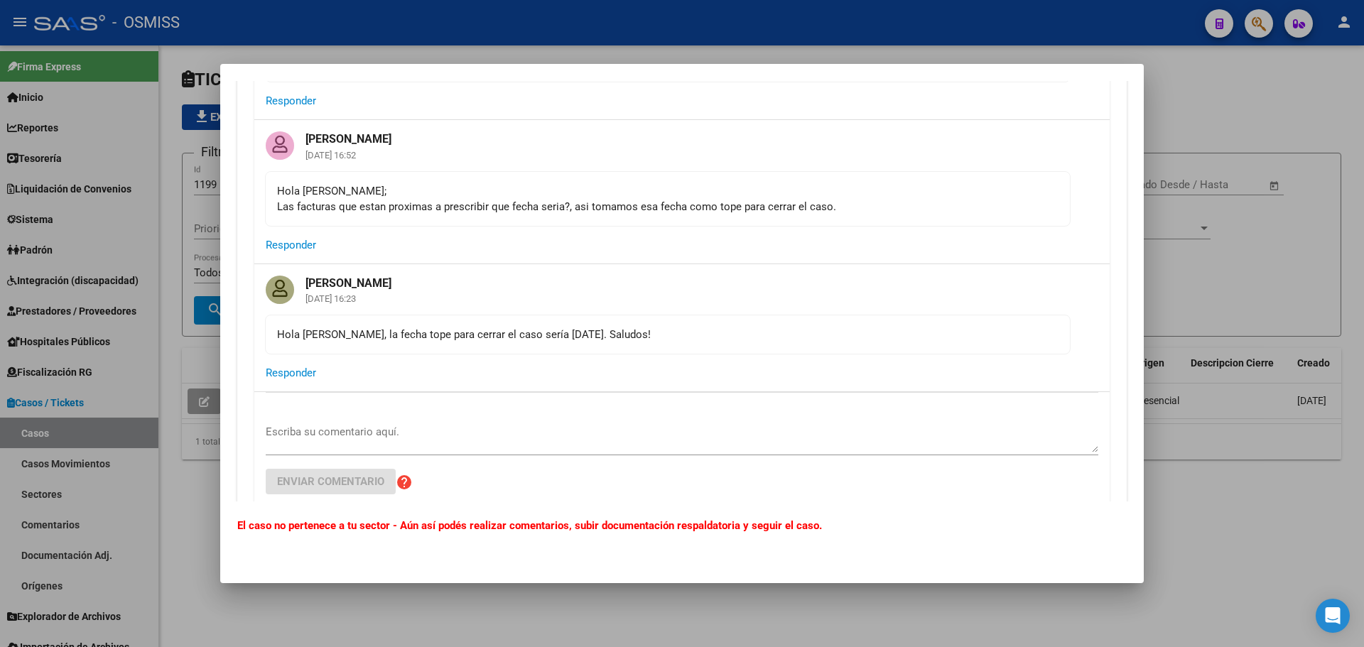
click at [1268, 263] on div at bounding box center [682, 323] width 1364 height 647
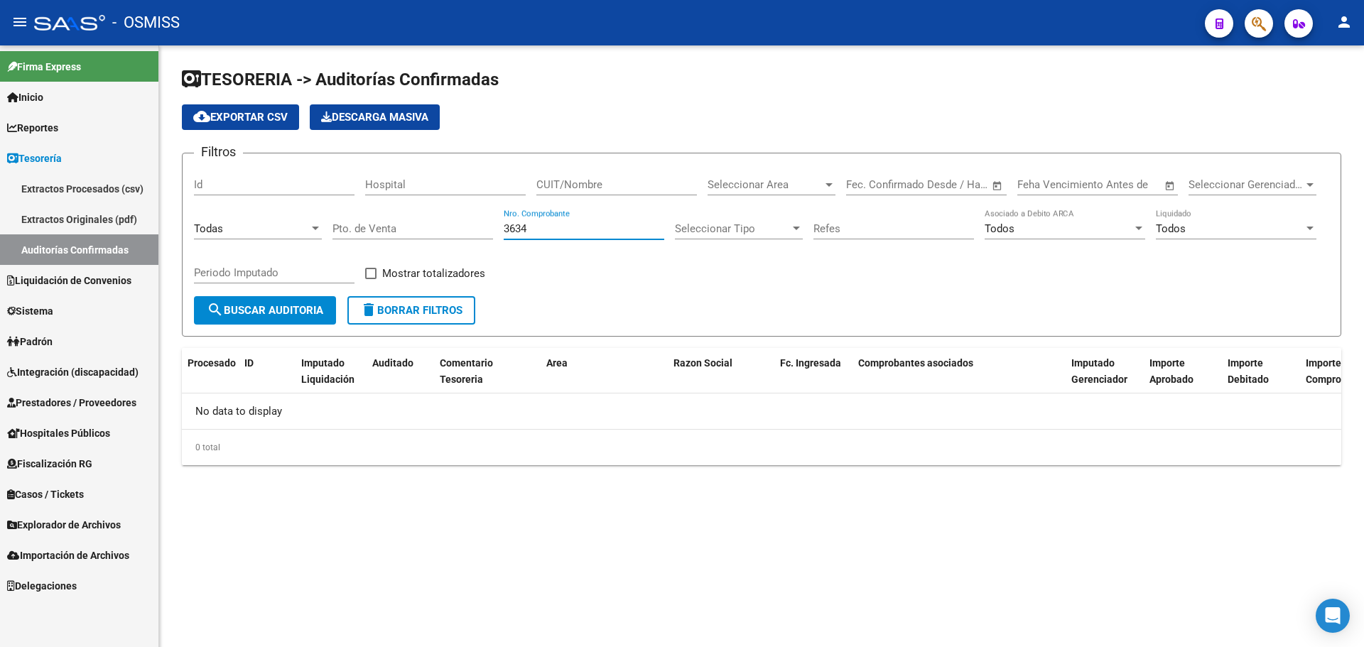
drag, startPoint x: 549, startPoint y: 232, endPoint x: 274, endPoint y: 229, distance: 274.9
click at [274, 229] on div "Filtros Id Hospital CUIT/Nombre Seleccionar Area Seleccionar Area Fecha inicio …" at bounding box center [761, 230] width 1135 height 131
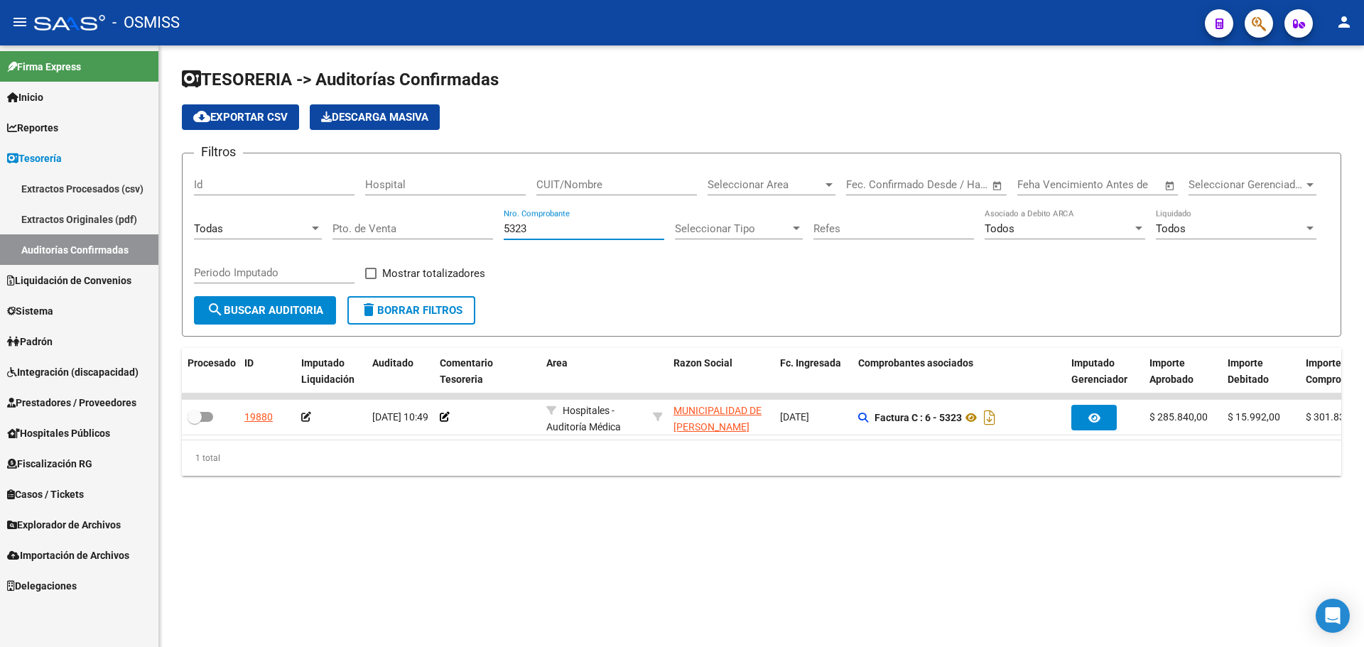
type input "5323"
click at [529, 567] on mat-sidenav-content "TESORERIA -> Auditorías Confirmadas cloud_download Exportar CSV Descarga Masiva…" at bounding box center [761, 346] width 1204 height 602
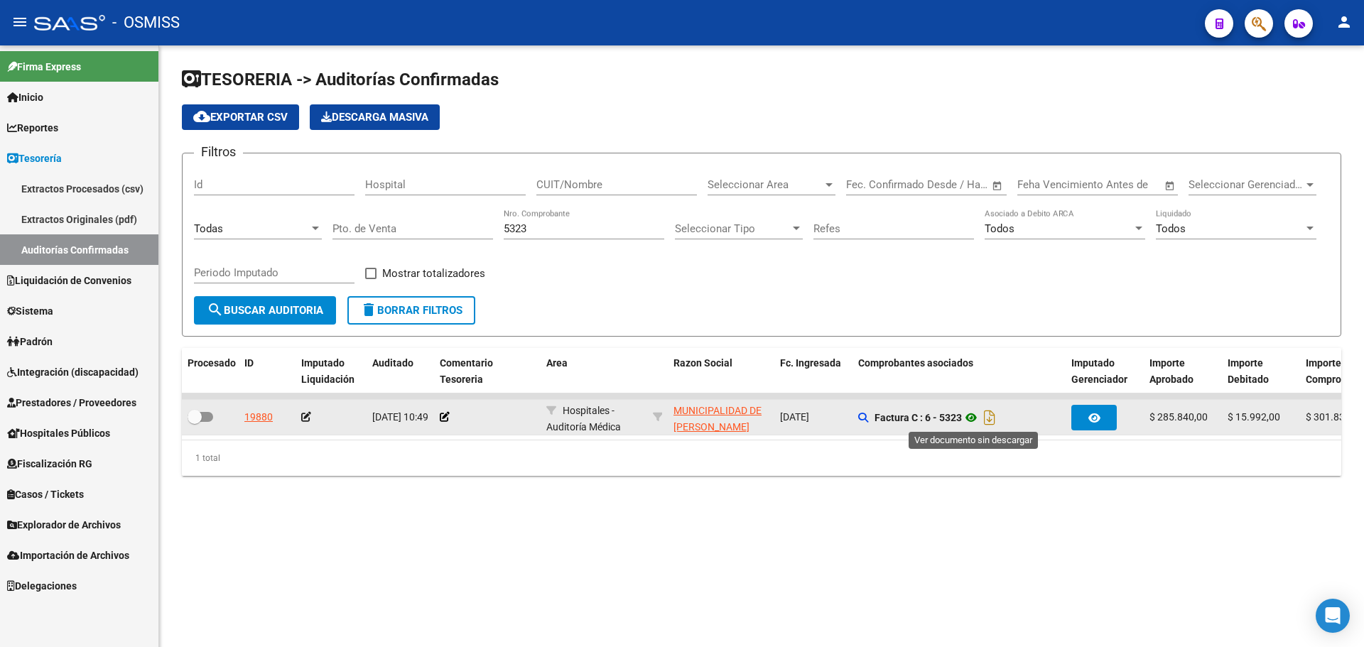
click at [968, 421] on icon at bounding box center [971, 417] width 18 height 17
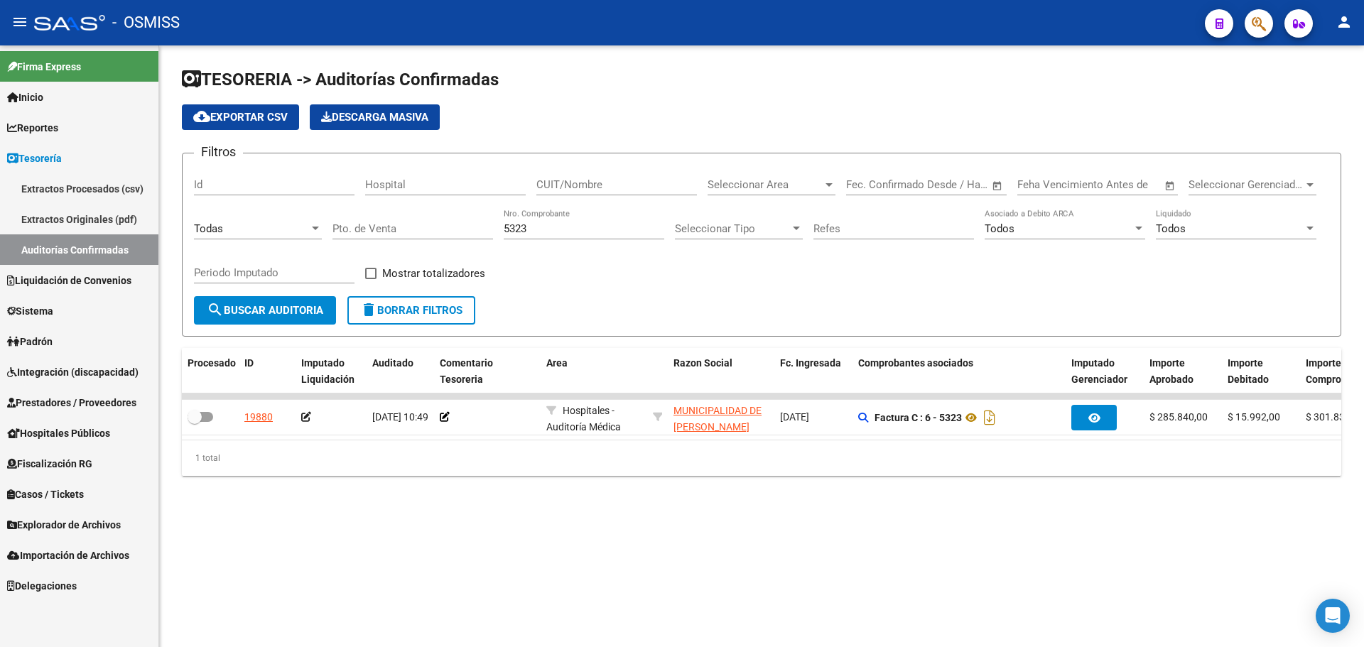
click at [681, 330] on form "Filtros Id Hospital CUIT/Nombre Seleccionar Area Seleccionar Area Fecha inicio …" at bounding box center [761, 245] width 1159 height 184
